Goal: Task Accomplishment & Management: Use online tool/utility

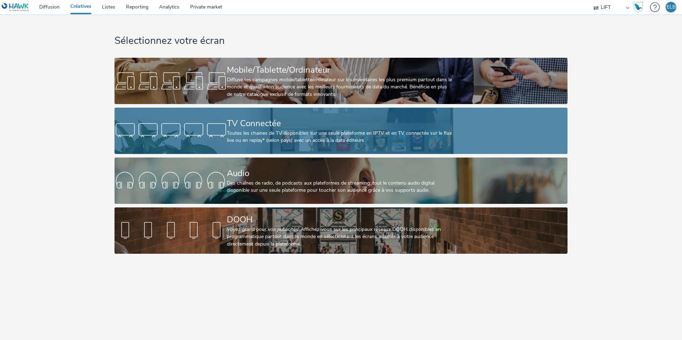
click at [298, 140] on div "Toutes les chaines de TV disponibles sur une seule plateforme en IPTV et en TV …" at bounding box center [339, 137] width 225 height 15
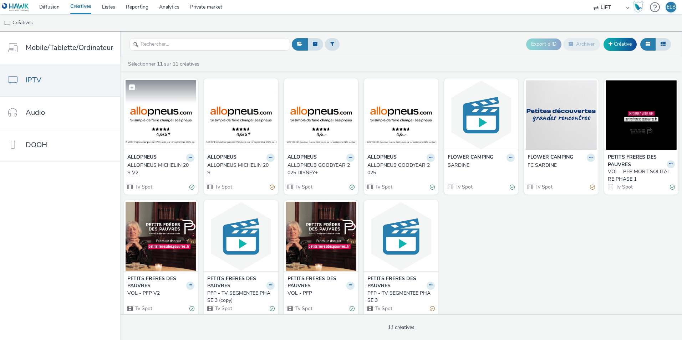
click at [153, 112] on img at bounding box center [161, 115] width 71 height 70
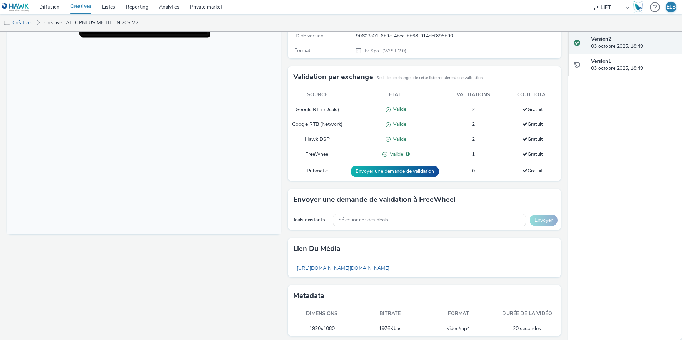
scroll to position [147, 0]
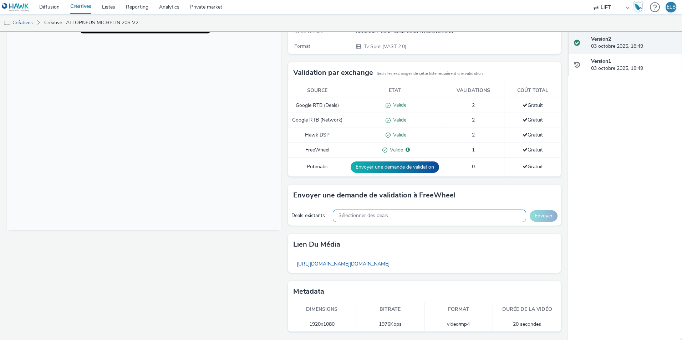
click at [435, 218] on div "Sélectionner des deals..." at bounding box center [429, 216] width 193 height 12
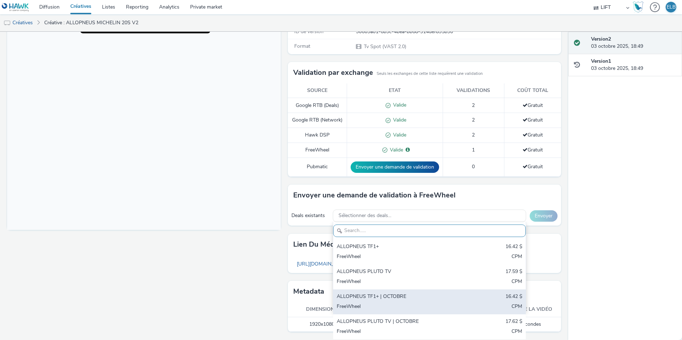
click at [415, 303] on div "FreeWheel" at bounding box center [398, 307] width 122 height 8
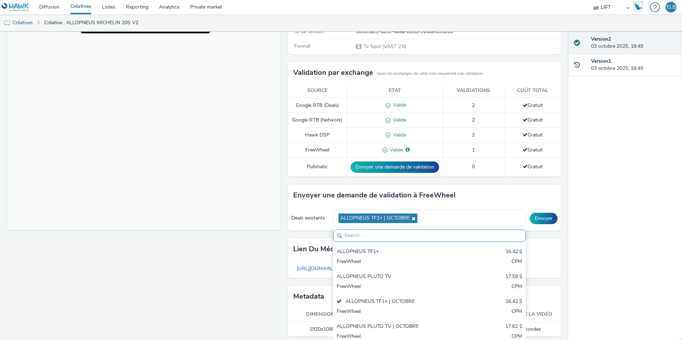
drag, startPoint x: 521, startPoint y: 200, endPoint x: 529, endPoint y: 209, distance: 11.9
click at [524, 202] on div "Envoyer une demande de validation à FreeWheel" at bounding box center [425, 195] width 274 height 21
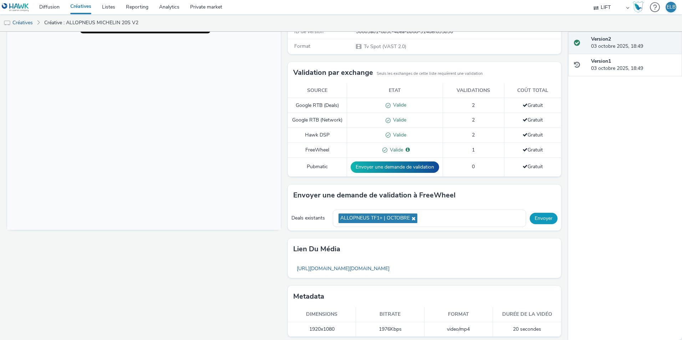
click at [533, 214] on button "Envoyer" at bounding box center [544, 218] width 28 height 11
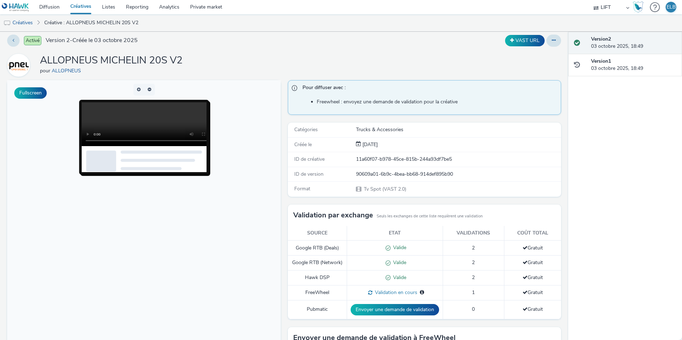
scroll to position [0, 0]
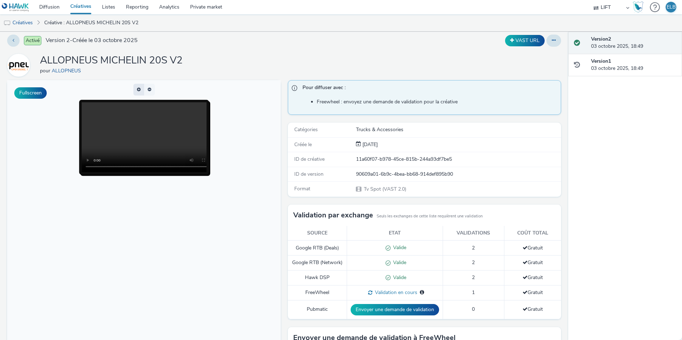
click at [137, 89] on button "button" at bounding box center [138, 90] width 11 height 12
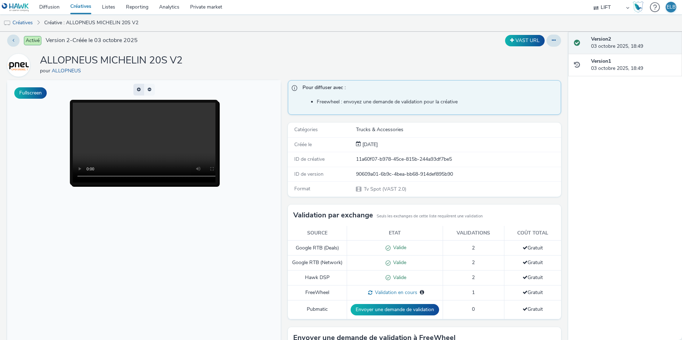
click at [137, 89] on button "button" at bounding box center [138, 90] width 11 height 12
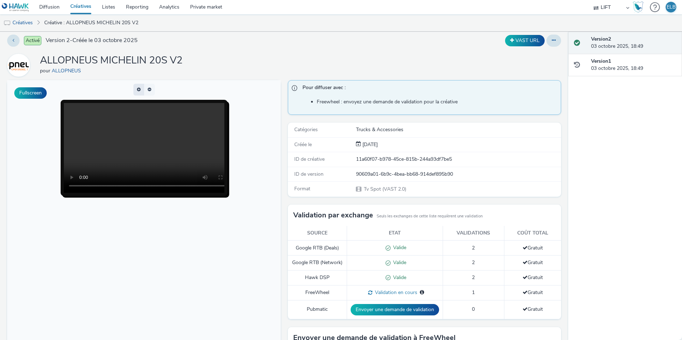
click at [139, 89] on span "button" at bounding box center [139, 89] width 0 height 0
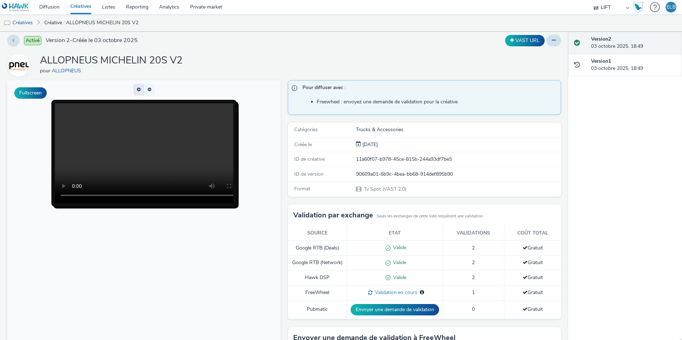
click at [137, 89] on button "button" at bounding box center [138, 90] width 11 height 12
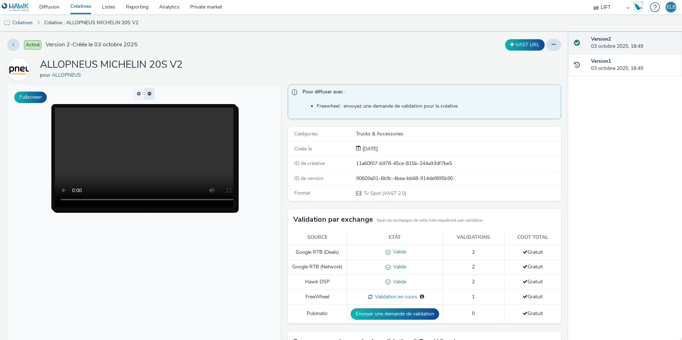
click at [148, 94] on button "button" at bounding box center [149, 94] width 11 height 12
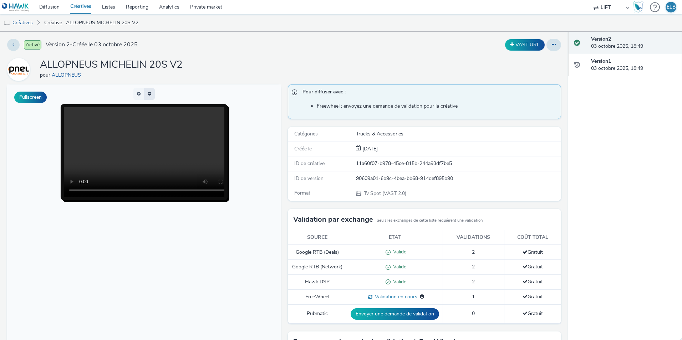
click at [149, 94] on span "button" at bounding box center [149, 94] width 0 height 0
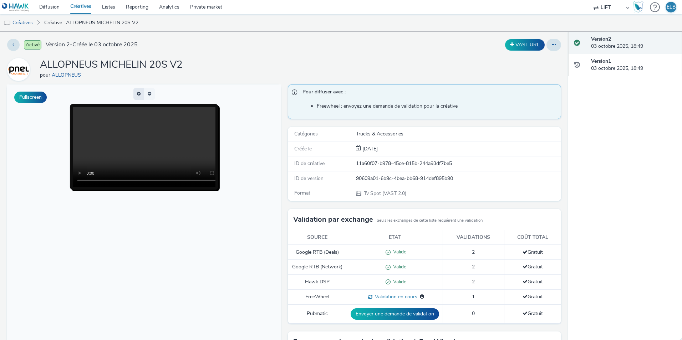
click at [140, 94] on button "button" at bounding box center [138, 94] width 11 height 12
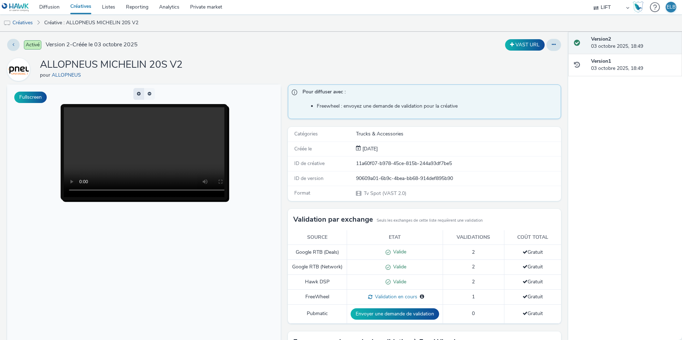
click at [142, 94] on span "button" at bounding box center [142, 94] width 0 height 0
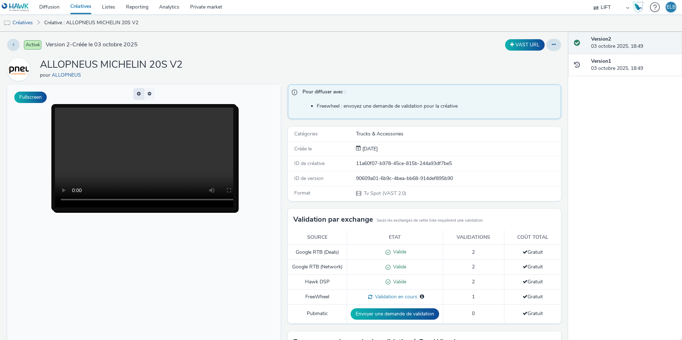
click at [140, 94] on button "button" at bounding box center [138, 94] width 11 height 12
